Goal: Task Accomplishment & Management: Manage account settings

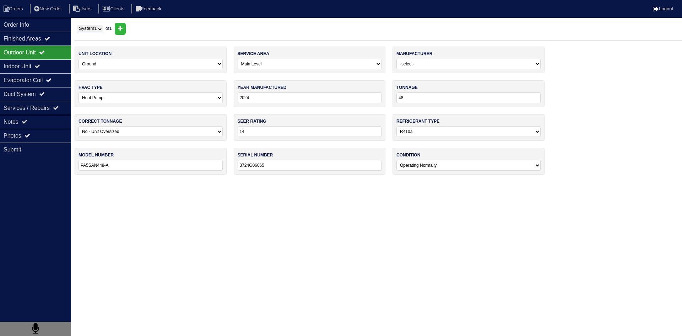
select select "0"
select select "Payne"
select select "1"
select select "2"
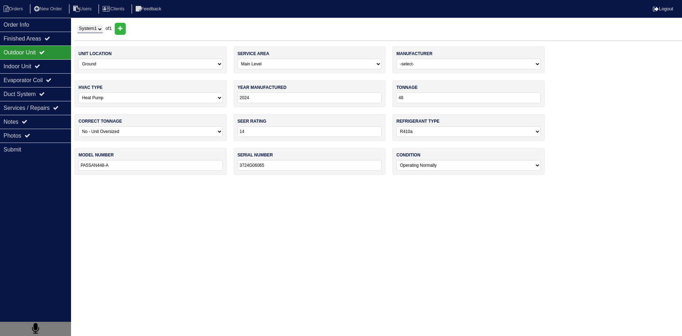
select select "1"
select select "0"
click at [26, 12] on li "Orders" at bounding box center [14, 9] width 29 height 10
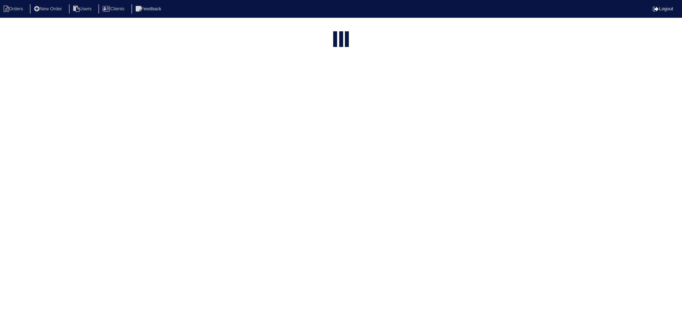
select select "15"
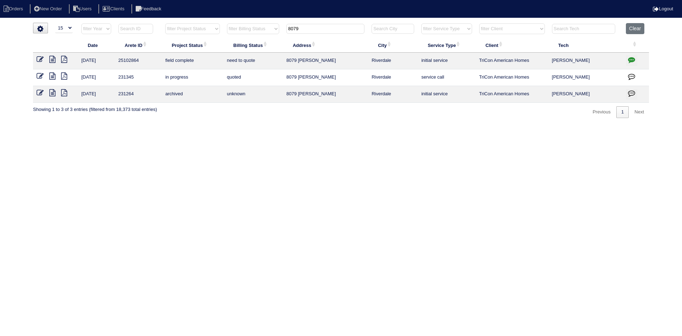
click at [316, 29] on input "8079" at bounding box center [325, 29] width 78 height 10
click at [315, 29] on input "8079" at bounding box center [325, 29] width 78 height 10
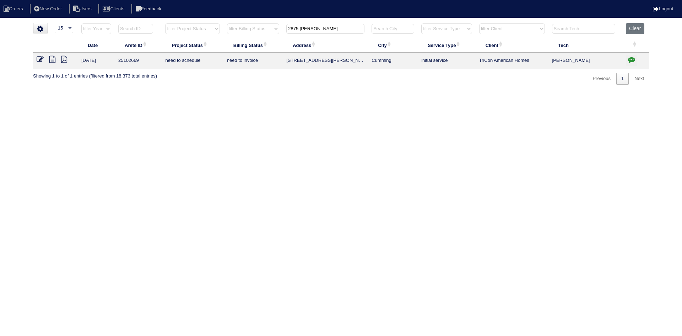
type input "2875 lanier"
click at [53, 59] on icon at bounding box center [52, 59] width 6 height 7
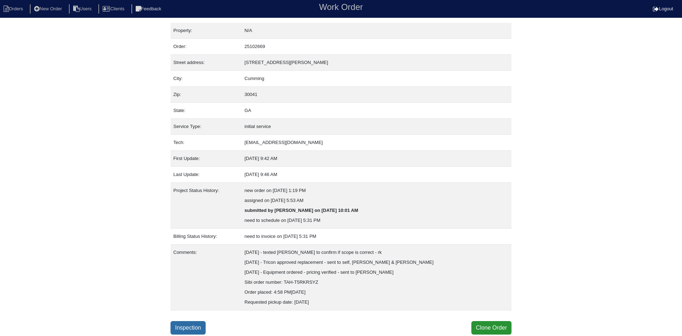
click at [187, 326] on link "Inspection" at bounding box center [188, 328] width 35 height 14
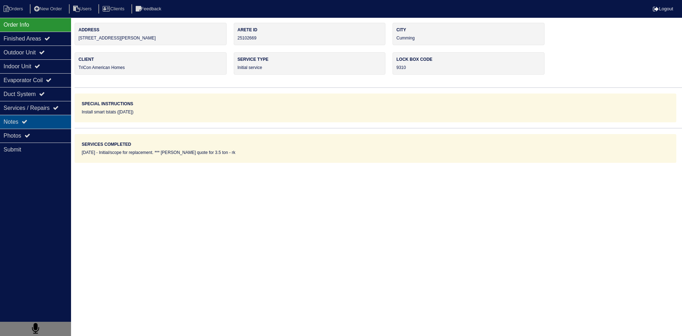
click at [48, 123] on div "Notes" at bounding box center [35, 122] width 71 height 14
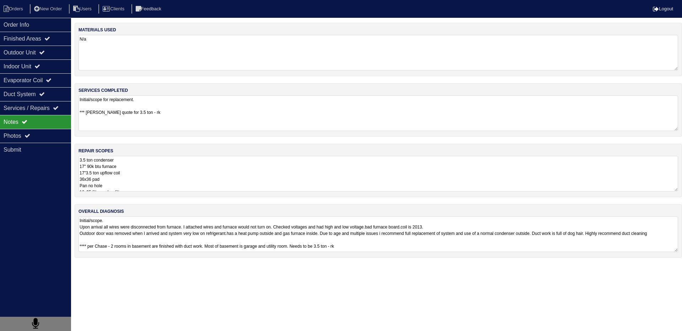
click at [133, 111] on textarea "Initial/scope for replacement. *** Per Payton quote for 3.5 ton - rk" at bounding box center [379, 113] width 600 height 36
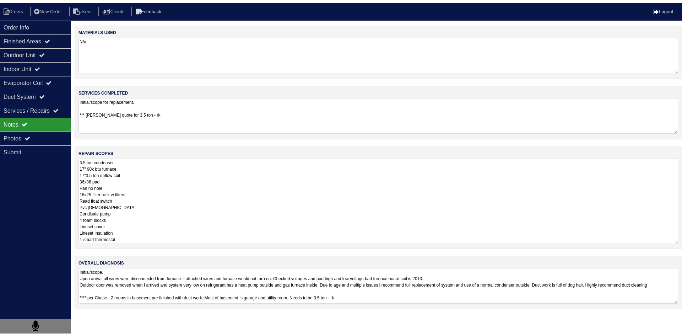
scroll to position [1, 0]
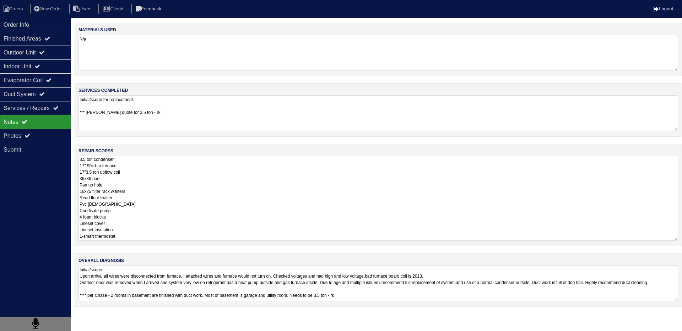
drag, startPoint x: 80, startPoint y: 160, endPoint x: 157, endPoint y: 243, distance: 113.7
click at [157, 243] on div "repair scopes 3.5 ton condenser 17" 90k btu furnace 17"3.5 ton upflow coil 36x3…" at bounding box center [379, 195] width 608 height 102
click at [181, 283] on html "Orders New Order Users Clients Feedback Logout Orders New Order Users Clients M…" at bounding box center [341, 156] width 682 height 313
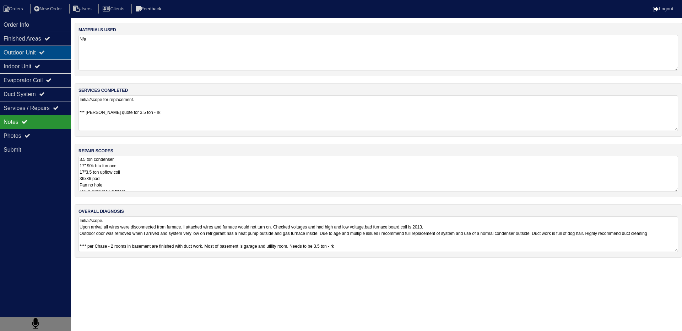
click at [14, 53] on div "Outdoor Unit" at bounding box center [35, 52] width 71 height 14
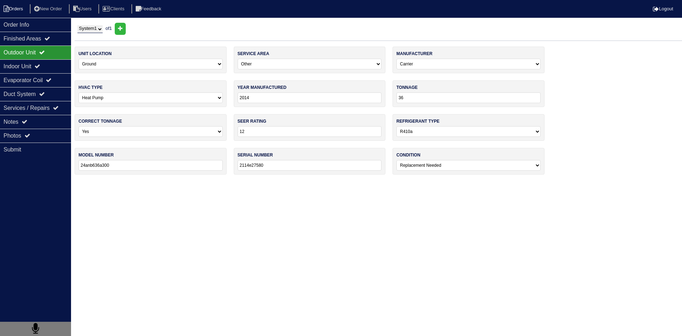
click at [16, 6] on li "Orders" at bounding box center [14, 9] width 29 height 10
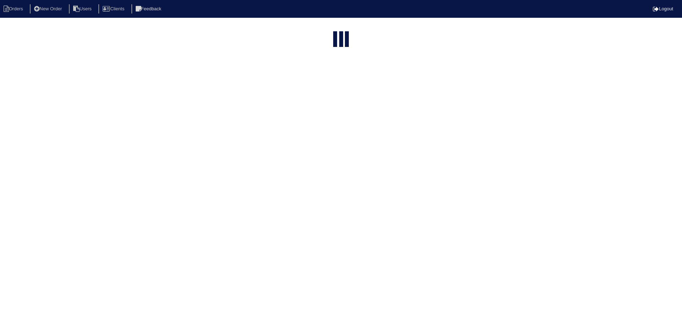
select select "15"
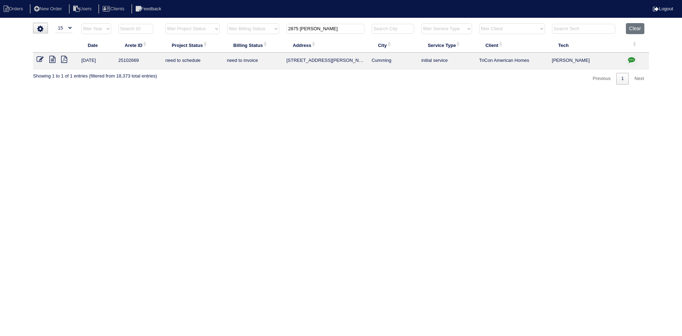
click at [321, 26] on input "2875 [PERSON_NAME]" at bounding box center [325, 29] width 78 height 10
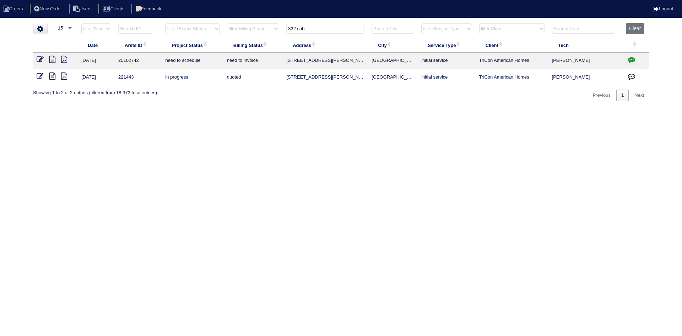
type input "332 cob"
click at [52, 60] on icon at bounding box center [52, 59] width 6 height 7
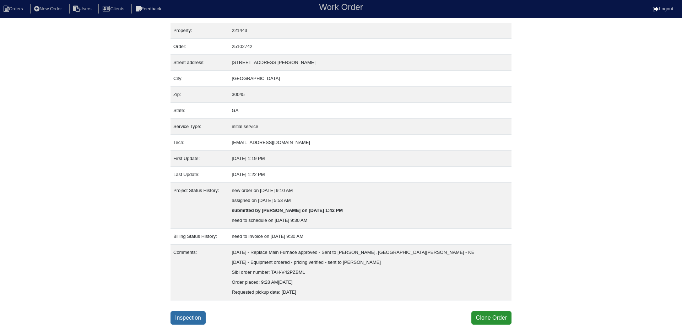
click at [184, 314] on link "Inspection" at bounding box center [188, 318] width 35 height 14
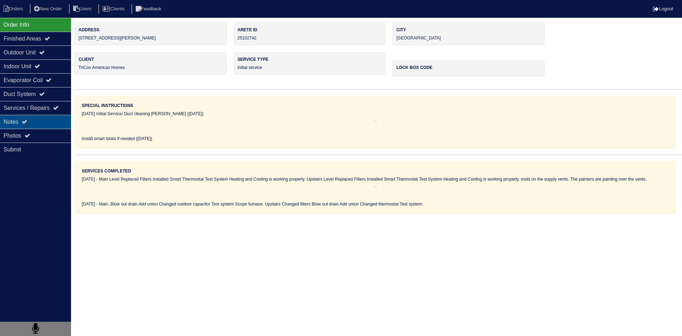
click at [44, 124] on div "Notes" at bounding box center [35, 122] width 71 height 14
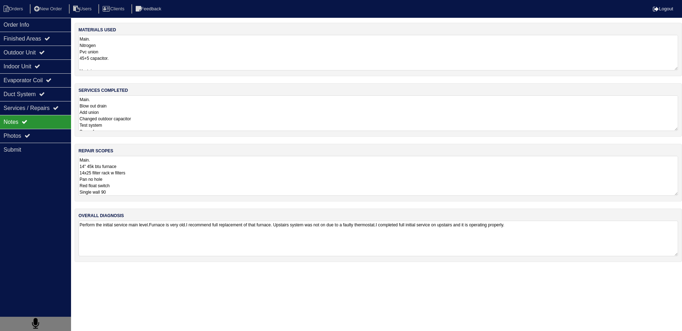
scroll to position [1, 0]
drag, startPoint x: 80, startPoint y: 161, endPoint x: 135, endPoint y: 204, distance: 69.2
click at [135, 204] on div "materials used Main. Nitrogen Pvc union 45+5 capacitor. Upstairs 2-14x25 filter…" at bounding box center [379, 146] width 608 height 246
click at [174, 115] on textarea "Main. Blow out drain Add union Changed outdoor capacitor Test system Scope furn…" at bounding box center [379, 113] width 600 height 36
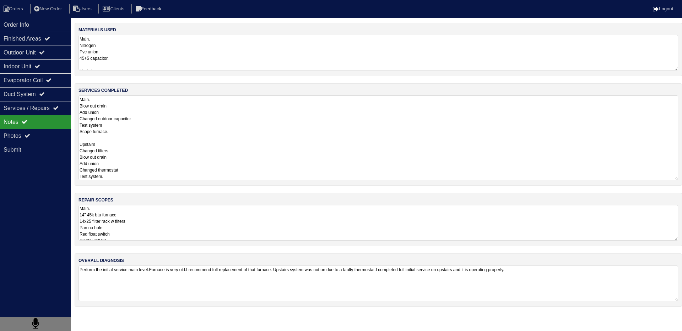
click at [167, 139] on textarea "Main. Blow out drain Add union Changed outdoor capacitor Test system Scope furn…" at bounding box center [379, 137] width 600 height 85
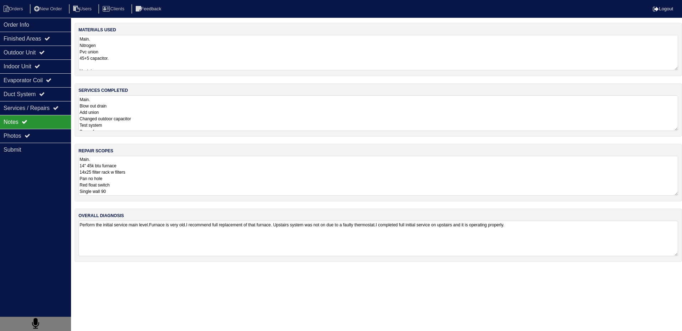
drag, startPoint x: 80, startPoint y: 209, endPoint x: 131, endPoint y: 202, distance: 51.7
click at [137, 206] on div "materials used Main. Nitrogen Pvc union 45+5 capacitor. Upstairs 2-14x25 filter…" at bounding box center [379, 146] width 608 height 246
drag, startPoint x: 79, startPoint y: 160, endPoint x: 124, endPoint y: 189, distance: 53.5
click at [124, 189] on textarea "Main. 14" 45k btu furnace 14x25 filter rack w filters Pan no hole Red float swi…" at bounding box center [379, 176] width 600 height 40
